Goal: Task Accomplishment & Management: Manage account settings

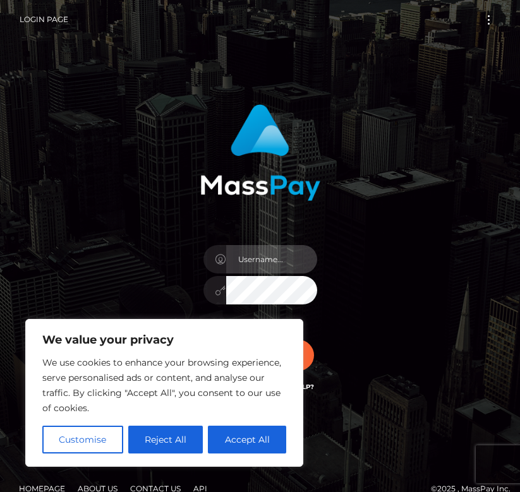
type input "[EMAIL_ADDRESS][DOMAIN_NAME]"
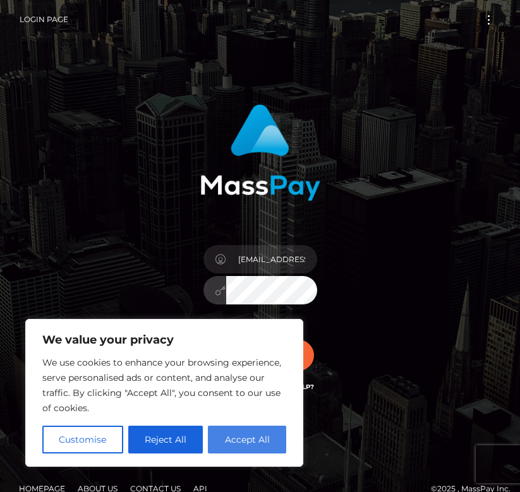
click at [244, 442] on button "Accept All" at bounding box center [247, 440] width 78 height 28
checkbox input "true"
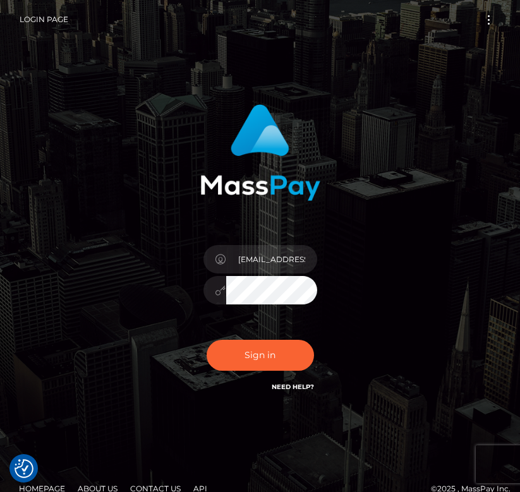
click at [263, 338] on div "Sign in Need Help?" at bounding box center [260, 360] width 133 height 56
click at [254, 351] on button "Sign in" at bounding box center [260, 355] width 107 height 31
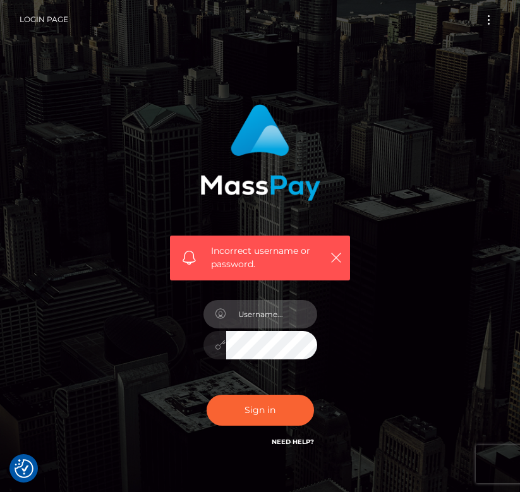
type input "[EMAIL_ADDRESS][DOMAIN_NAME]"
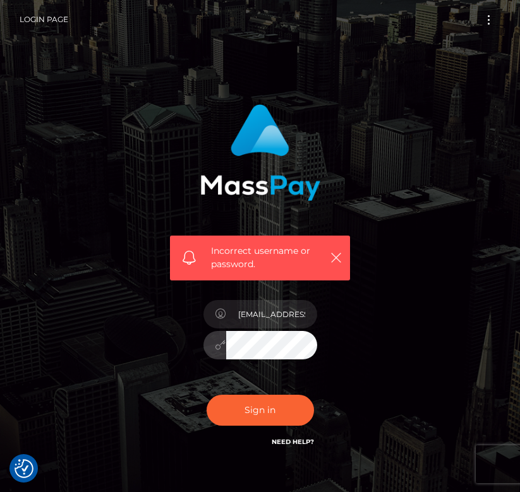
click at [260, 409] on button "Sign in" at bounding box center [260, 410] width 107 height 31
